Goal: Transaction & Acquisition: Subscribe to service/newsletter

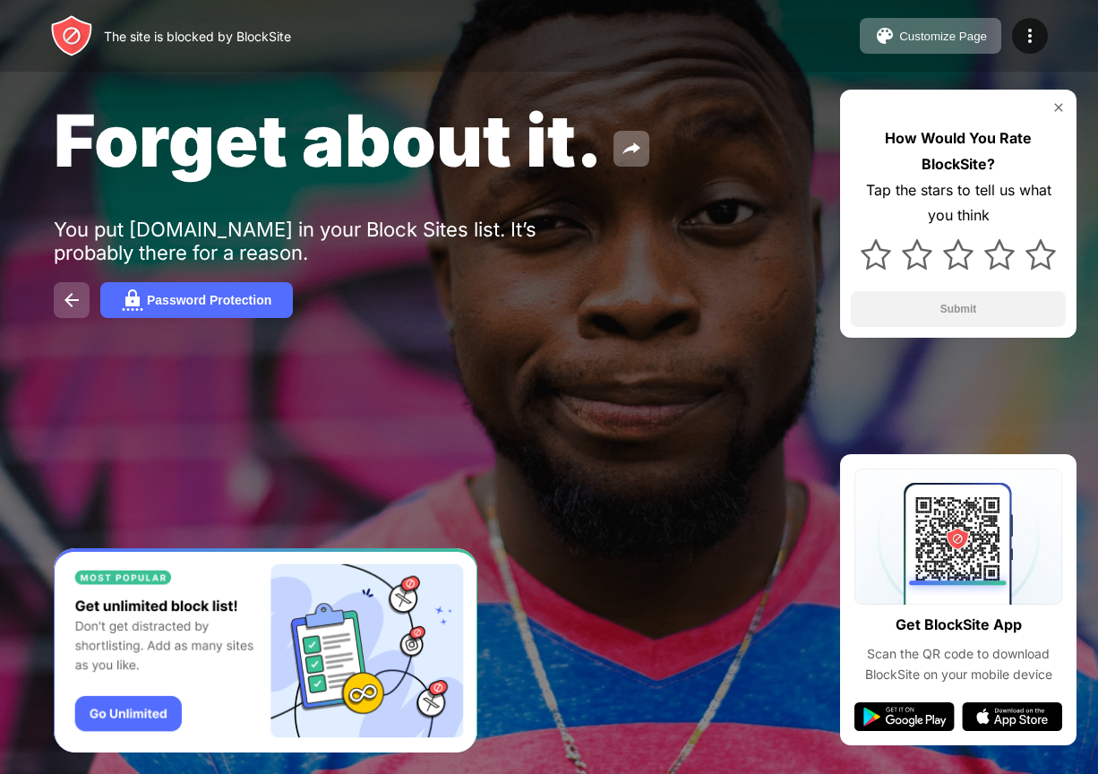
click at [64, 293] on img at bounding box center [71, 299] width 21 height 21
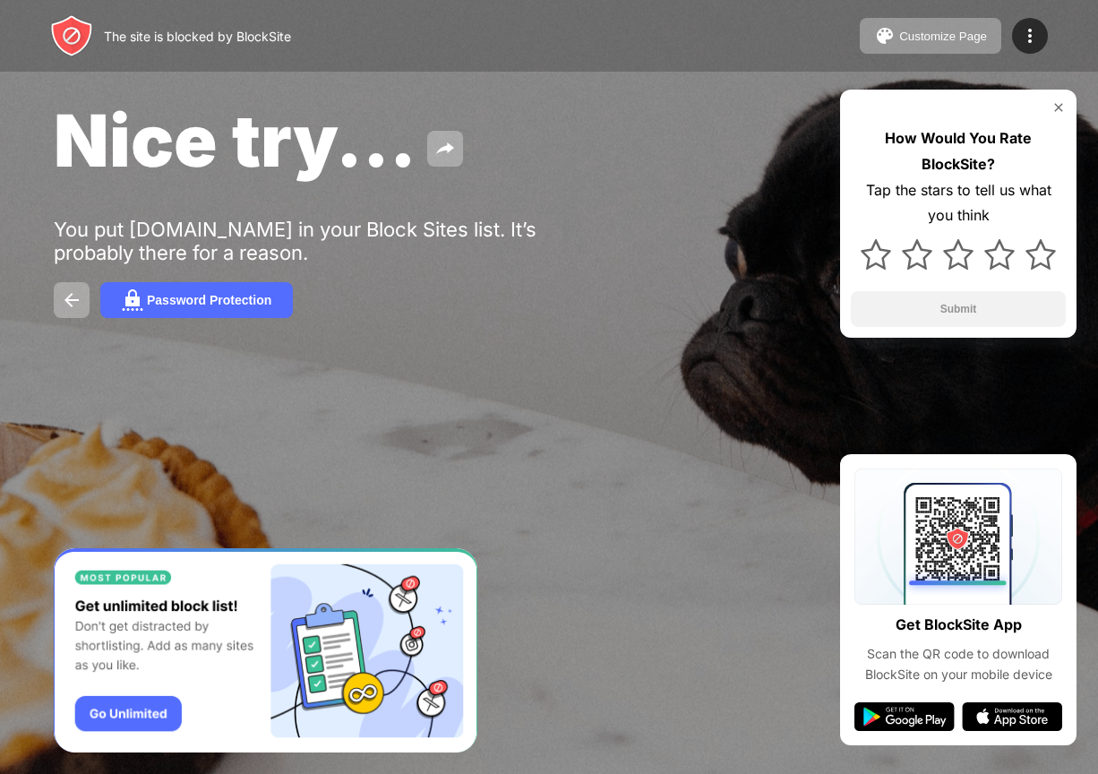
click at [150, 709] on img "Banner Message" at bounding box center [266, 650] width 424 height 205
click at [275, 298] on button "Password Protection" at bounding box center [196, 300] width 193 height 36
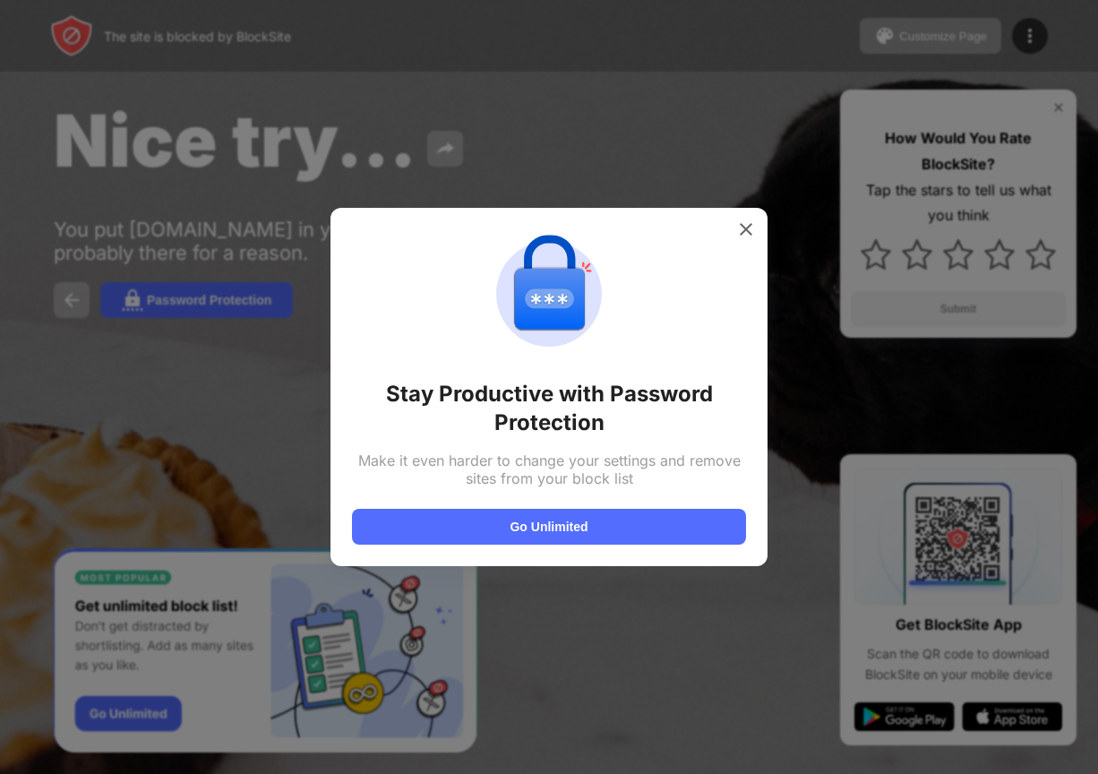
click at [508, 550] on div "Stay Productive with Password Protection Make it even harder to change your set…" at bounding box center [548, 387] width 437 height 358
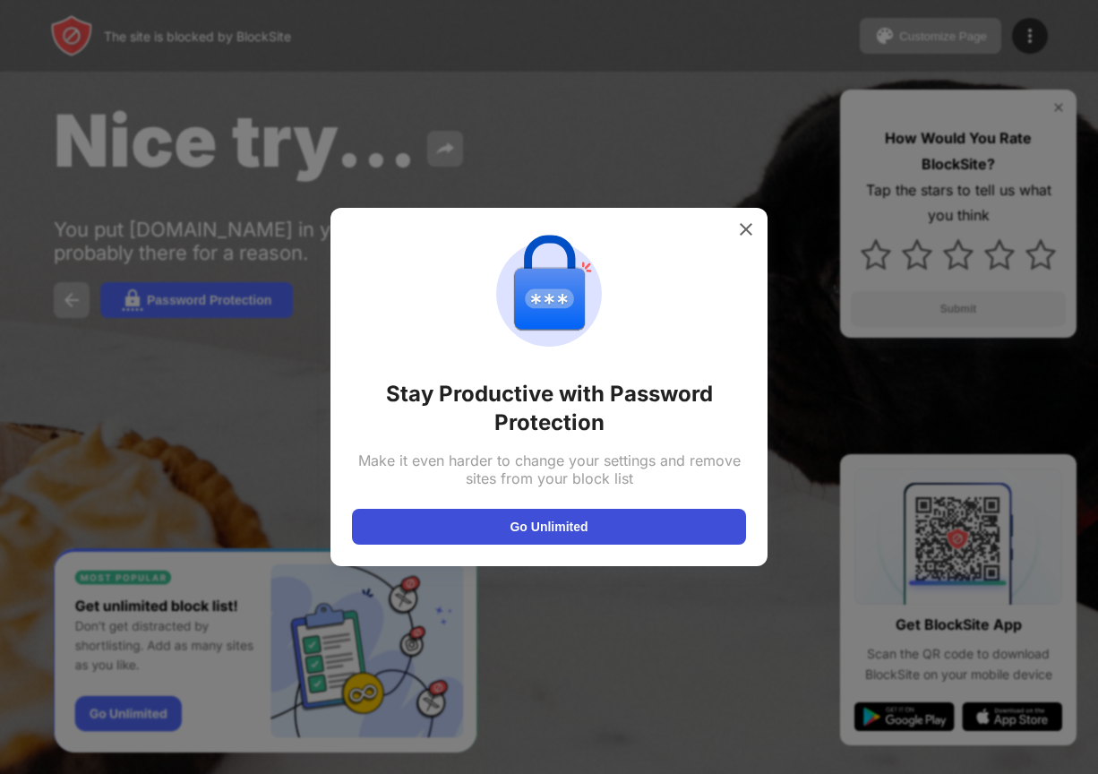
click at [508, 531] on button "Go Unlimited" at bounding box center [549, 527] width 394 height 36
